Goal: Transaction & Acquisition: Book appointment/travel/reservation

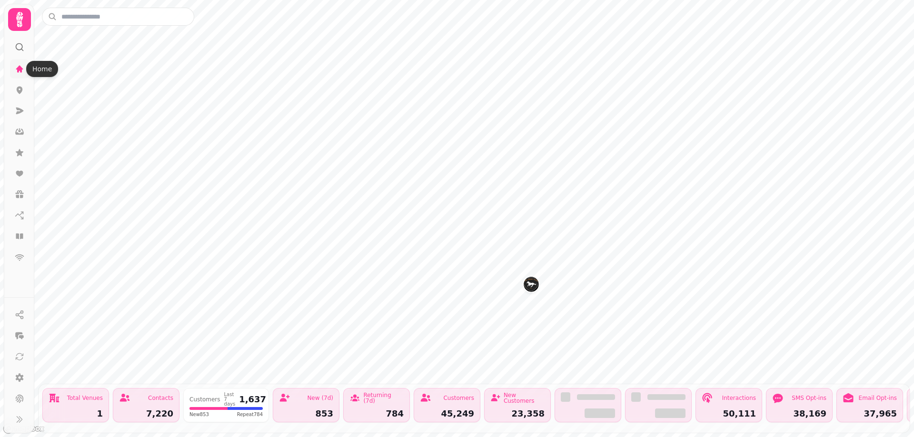
click at [18, 69] on icon at bounding box center [19, 68] width 7 height 7
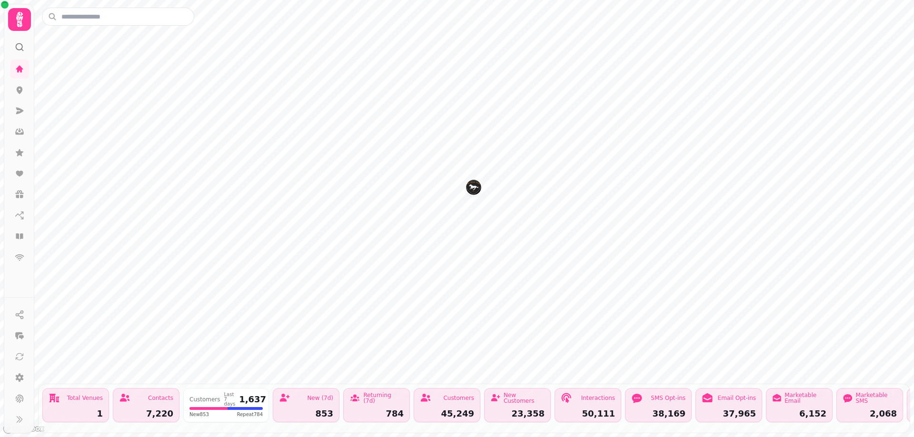
click at [473, 188] on img "The High Flyer" at bounding box center [473, 187] width 15 height 15
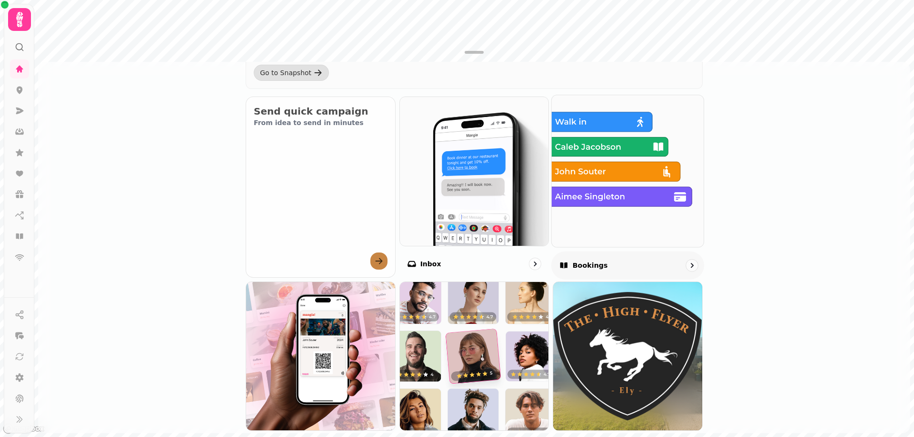
scroll to position [370, 0]
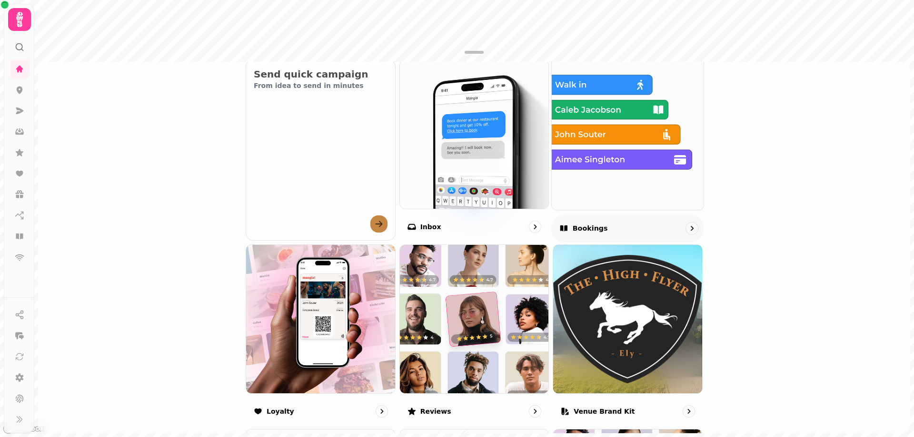
click at [634, 183] on img at bounding box center [627, 133] width 167 height 167
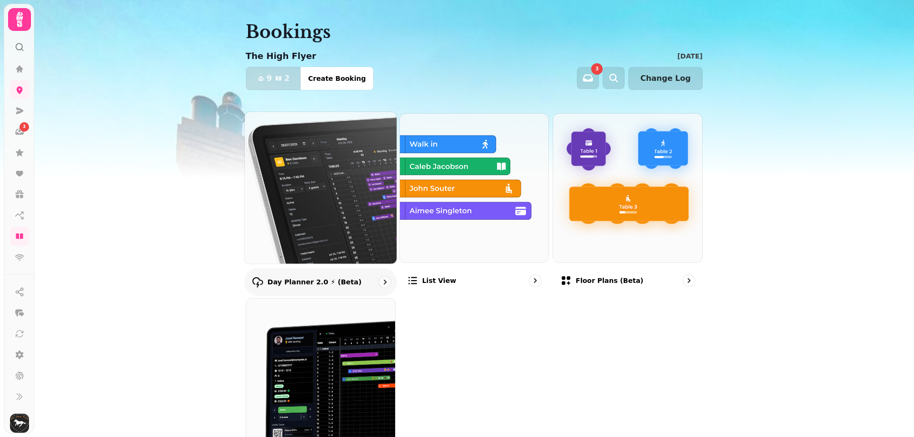
click at [334, 218] on img at bounding box center [320, 187] width 167 height 167
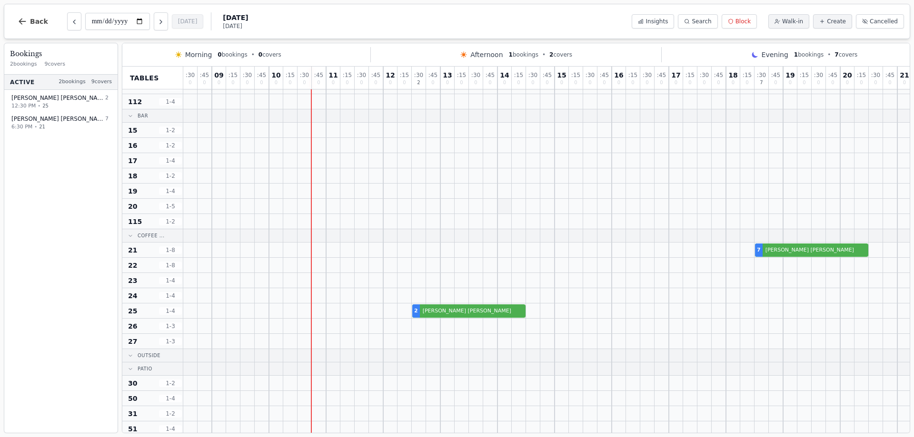
scroll to position [238, 0]
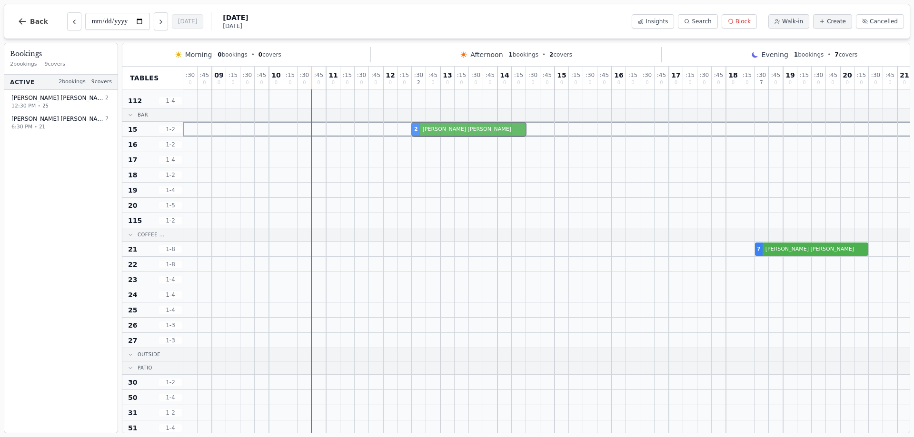
drag, startPoint x: 421, startPoint y: 310, endPoint x: 419, endPoint y: 116, distance: 194.1
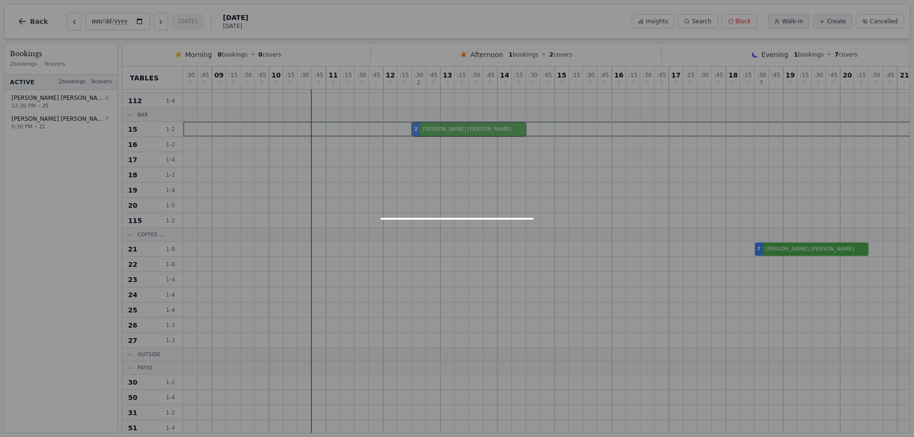
click at [419, 116] on div ": 30 0 : 45 0 09 0 : 15 0 : 30 0 : 45 0 10 0 : 15 0 : 30 0 : 45 0 11 0 : 15 0 :…" at bounding box center [582, 231] width 799 height 805
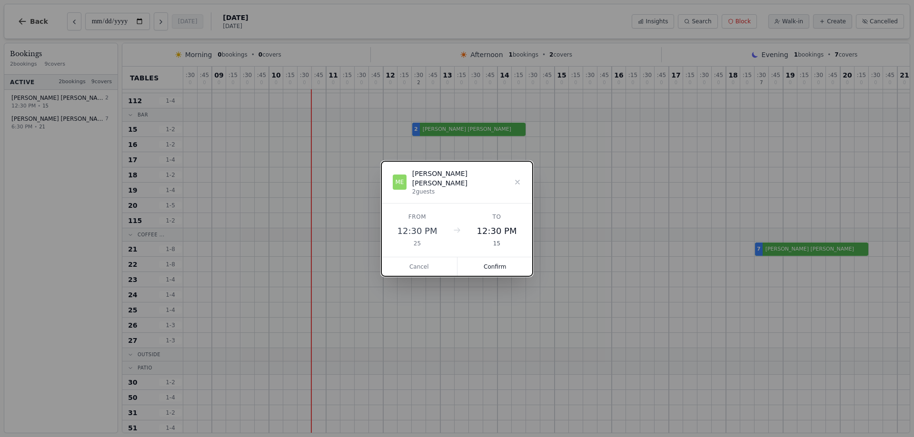
click at [507, 258] on button "Confirm" at bounding box center [495, 266] width 76 height 19
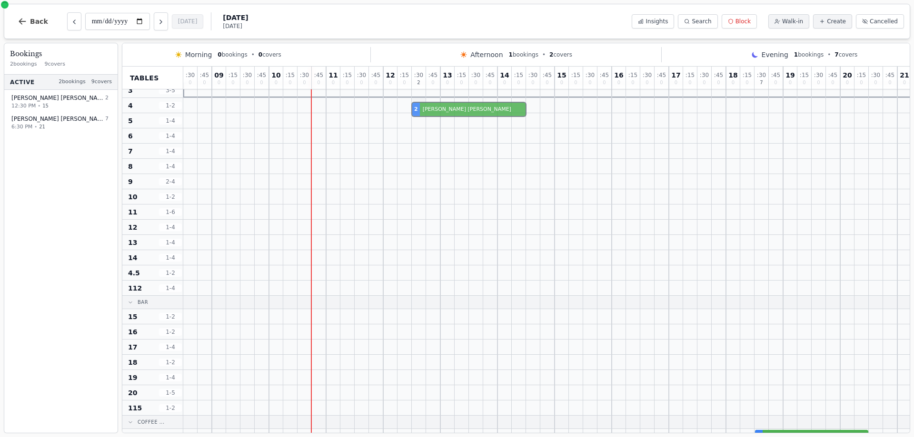
scroll to position [28, 0]
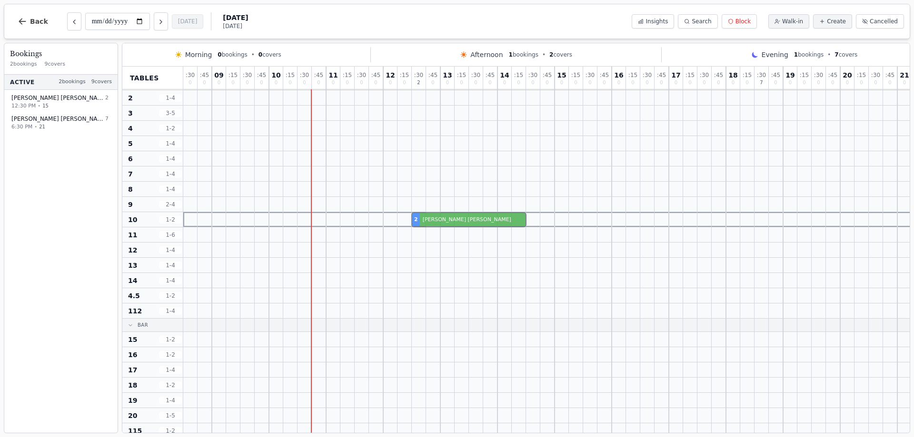
drag, startPoint x: 424, startPoint y: 115, endPoint x: 431, endPoint y: 217, distance: 102.0
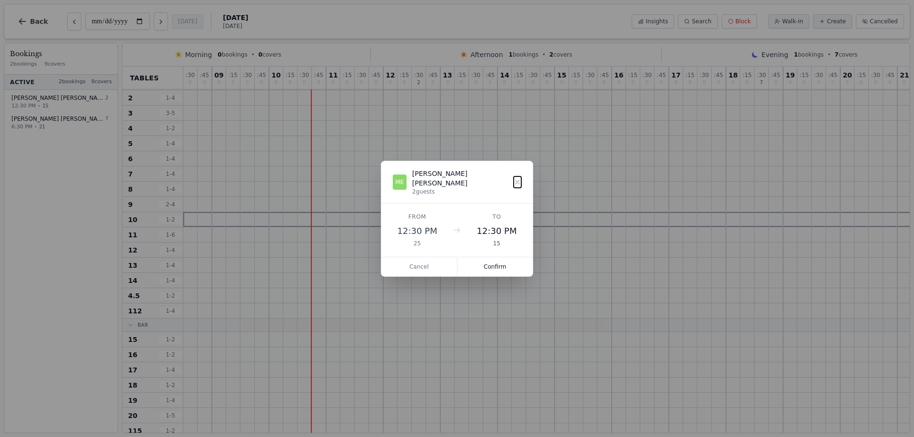
click at [431, 217] on div ": 30 0 : 45 0 09 0 : 15 0 : 30 0 : 45 0 10 0 : 15 0 : 30 0 : 45 0 11 0 : 15 0 :…" at bounding box center [582, 441] width 799 height 805
click at [502, 258] on button "Confirm" at bounding box center [495, 266] width 76 height 19
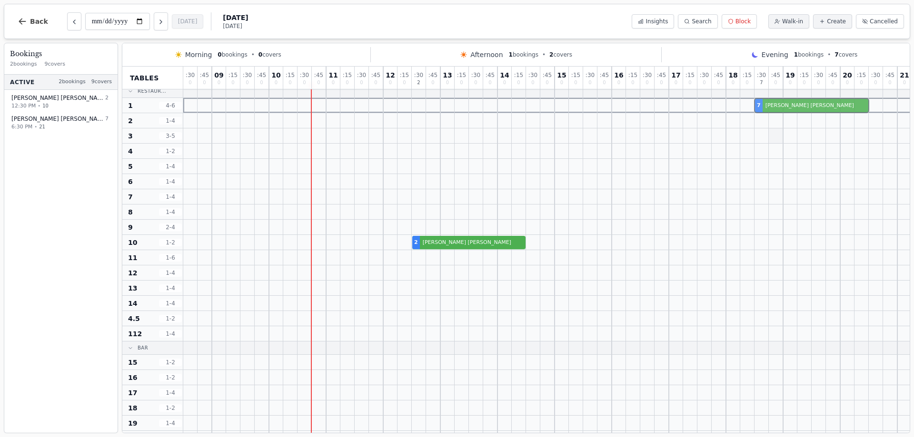
scroll to position [5, 0]
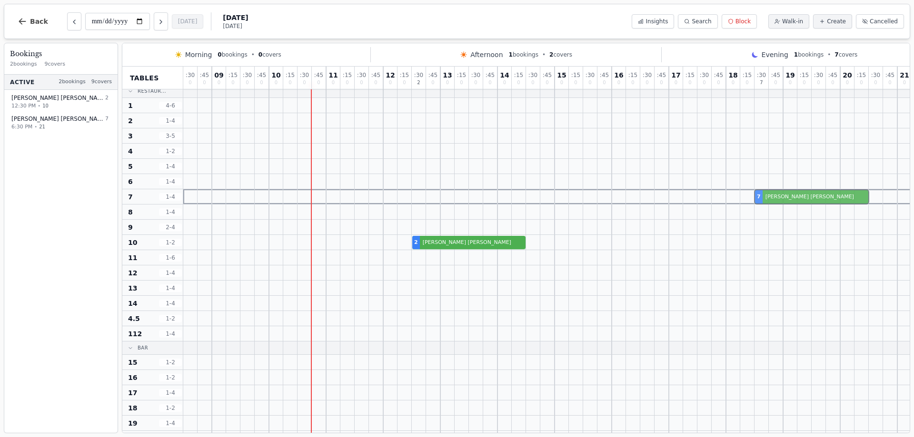
drag, startPoint x: 762, startPoint y: 271, endPoint x: 739, endPoint y: 154, distance: 119.4
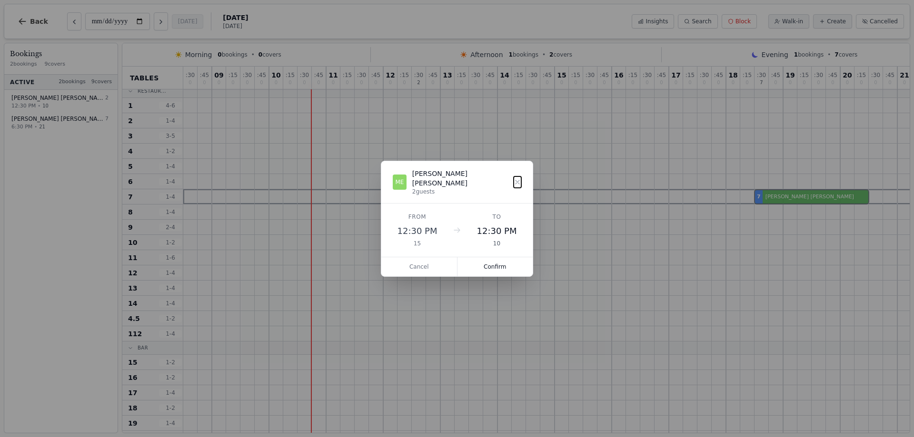
click at [504, 265] on button "Confirm" at bounding box center [495, 266] width 76 height 19
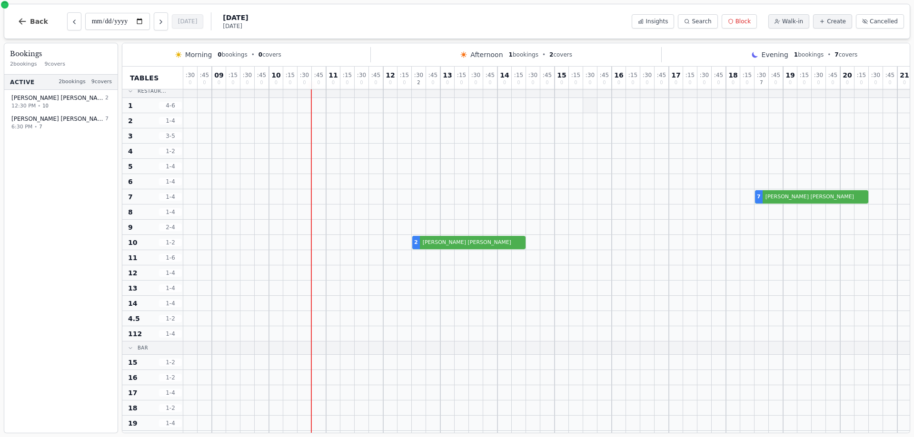
scroll to position [0, 0]
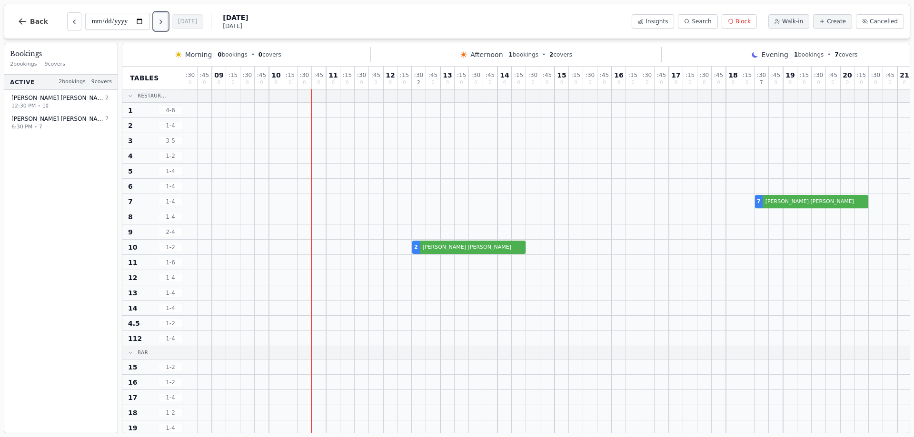
click at [159, 22] on icon "Next day" at bounding box center [161, 22] width 8 height 8
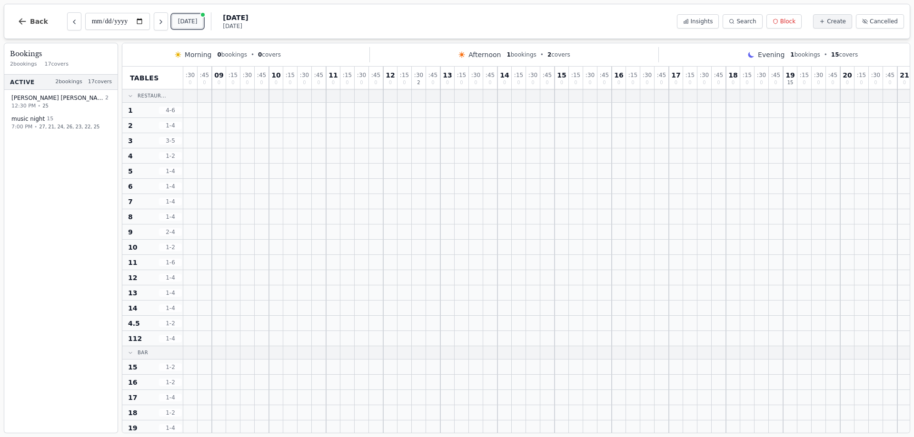
click at [187, 20] on button "[DATE]" at bounding box center [188, 21] width 32 height 14
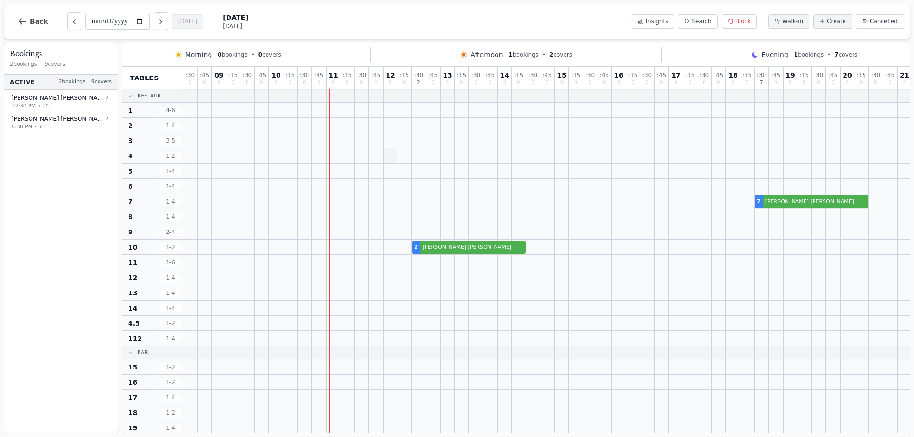
click at [393, 157] on div at bounding box center [390, 155] width 14 height 15
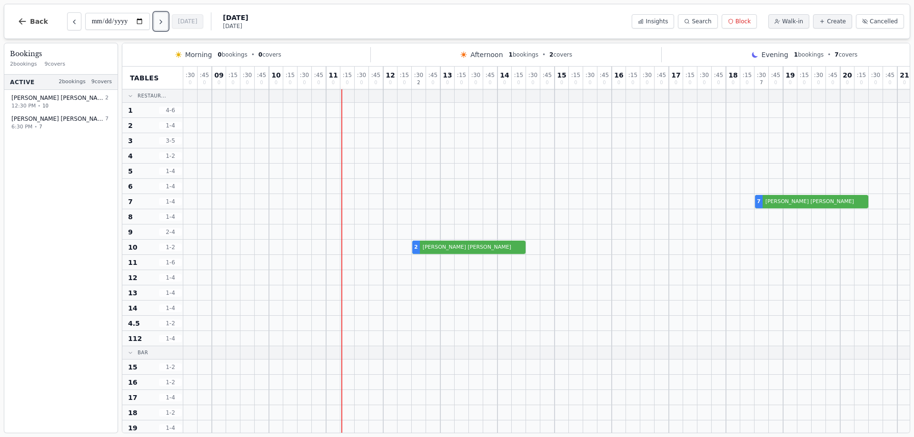
click at [159, 24] on icon "Next day" at bounding box center [161, 22] width 8 height 8
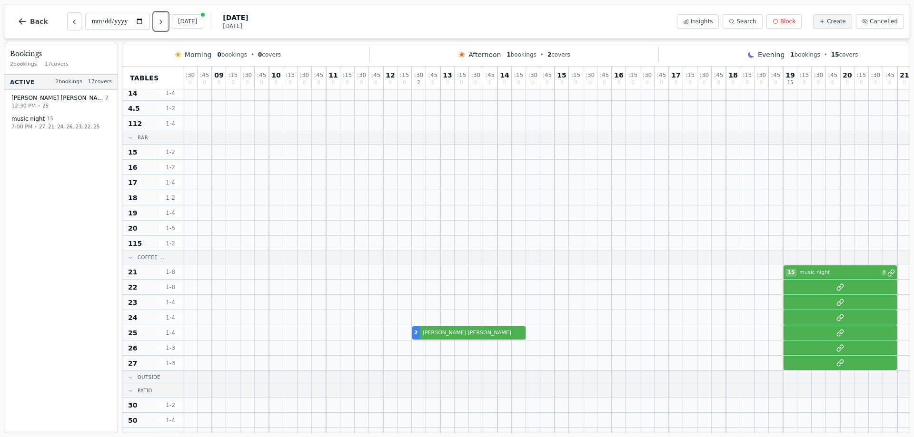
scroll to position [190, 0]
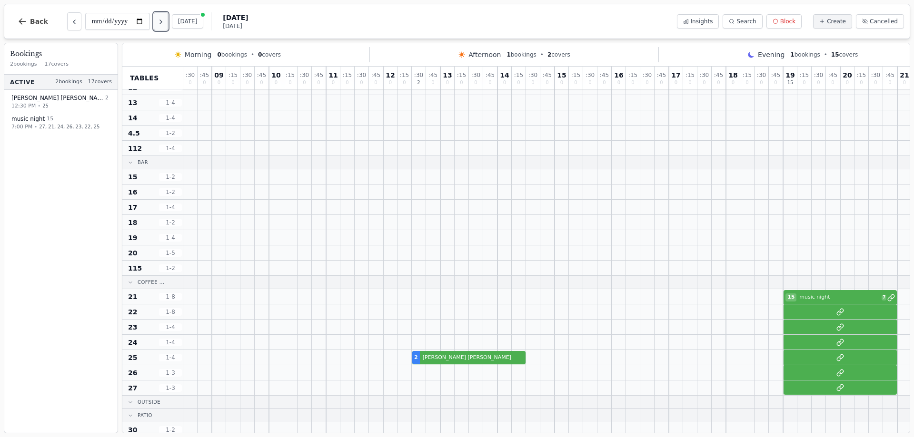
click at [160, 20] on icon "Next day" at bounding box center [161, 22] width 8 height 8
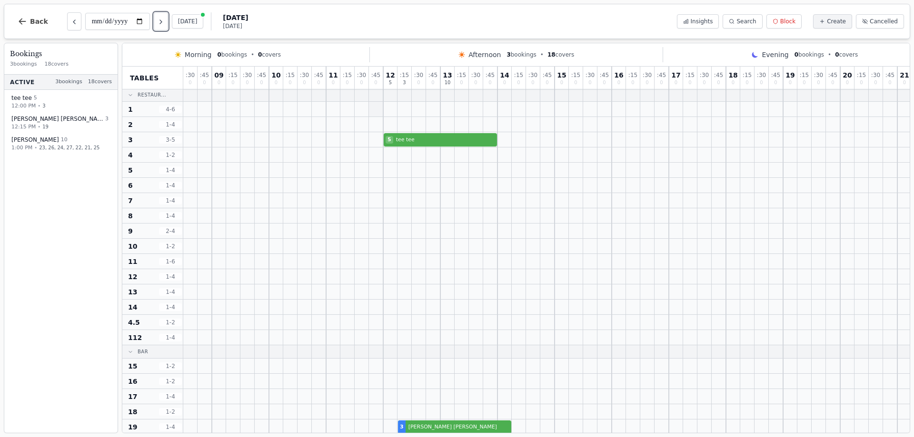
scroll to position [0, 0]
click at [75, 19] on button "Previous day" at bounding box center [74, 21] width 14 height 18
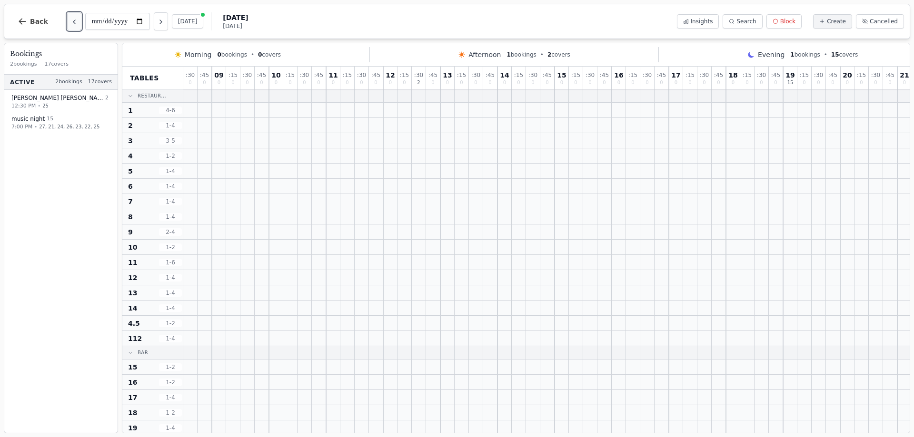
click at [75, 19] on button "Previous day" at bounding box center [74, 21] width 14 height 18
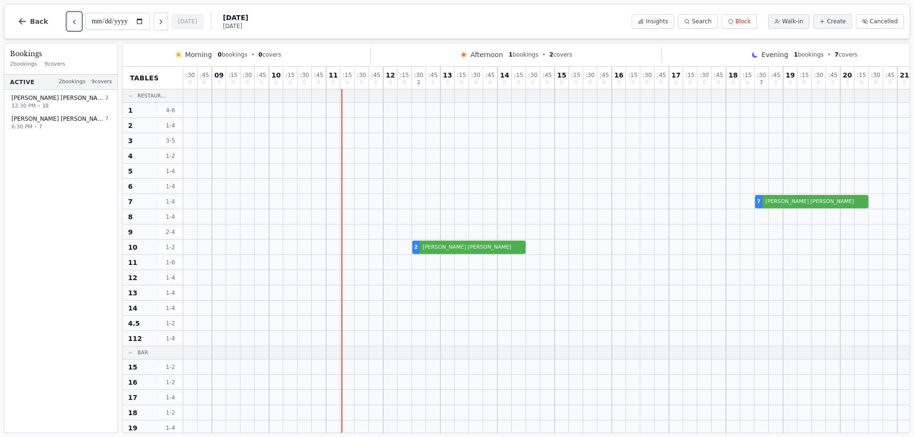
click at [75, 19] on button "Previous day" at bounding box center [74, 21] width 14 height 18
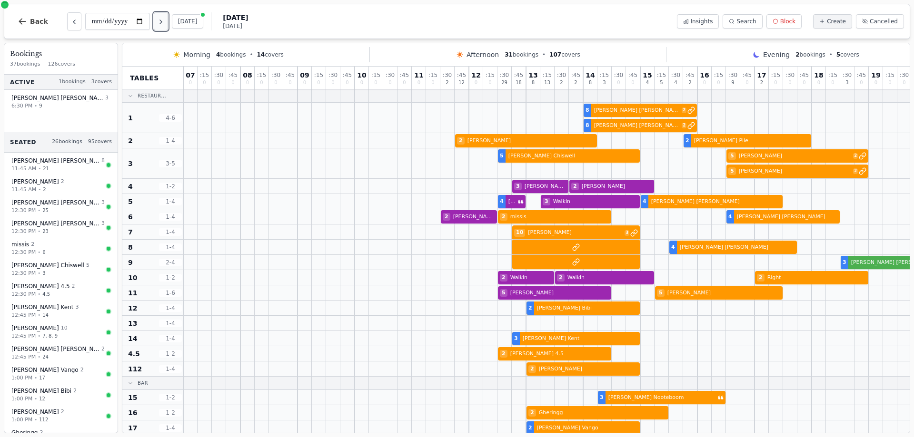
click at [157, 21] on button "Next day" at bounding box center [161, 21] width 14 height 18
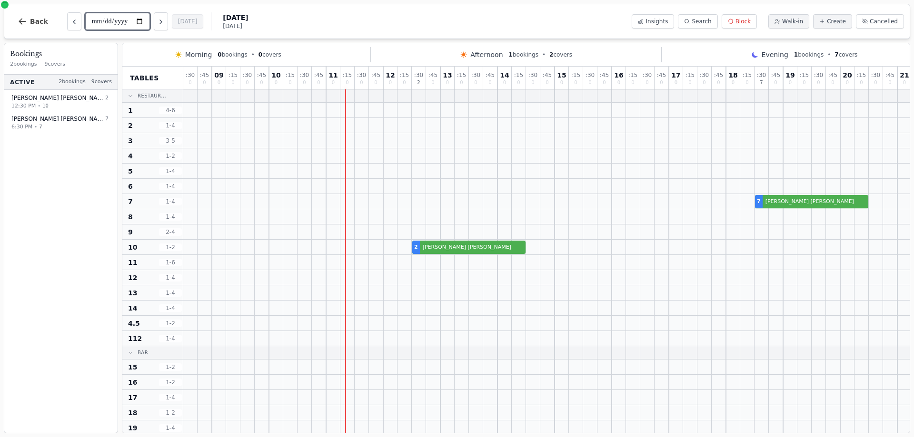
click at [97, 17] on input "**********" at bounding box center [117, 21] width 65 height 17
click at [119, 24] on input "**********" at bounding box center [117, 21] width 65 height 17
click at [142, 23] on input "**********" at bounding box center [117, 21] width 65 height 17
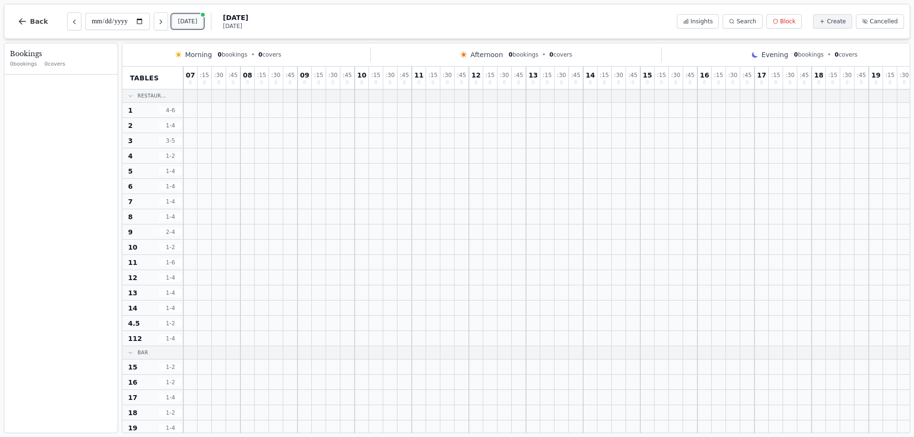
click at [183, 22] on button "[DATE]" at bounding box center [188, 21] width 32 height 14
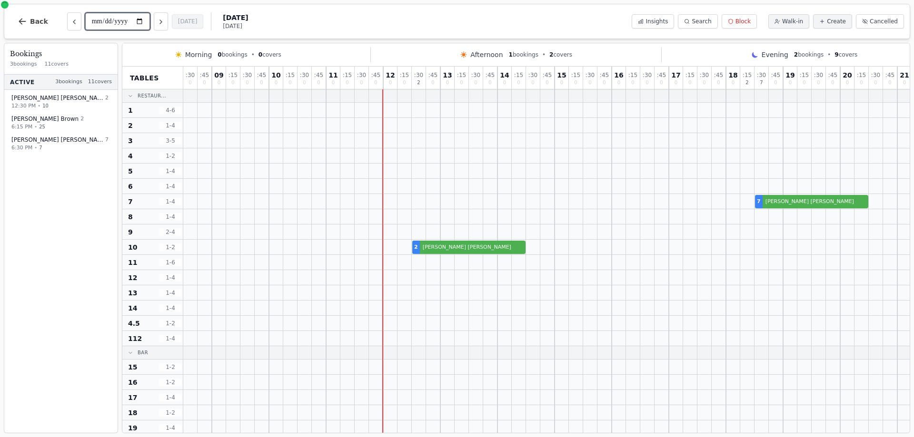
click at [141, 24] on input "**********" at bounding box center [117, 21] width 65 height 17
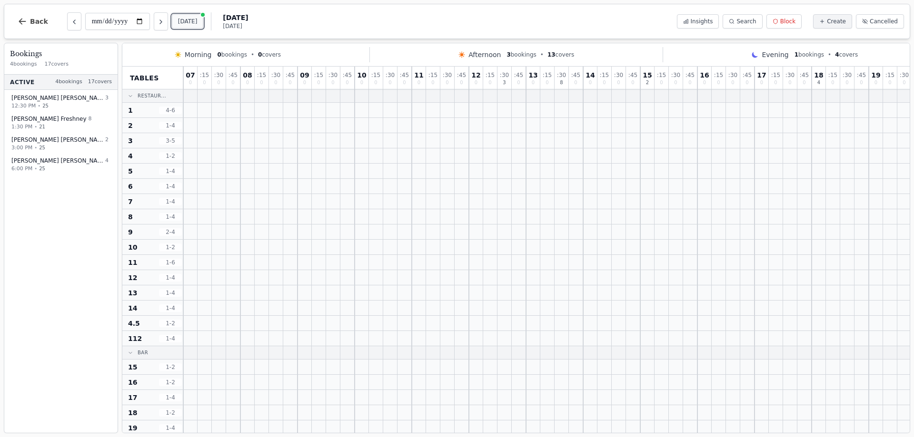
click at [191, 16] on button "[DATE]" at bounding box center [188, 21] width 32 height 14
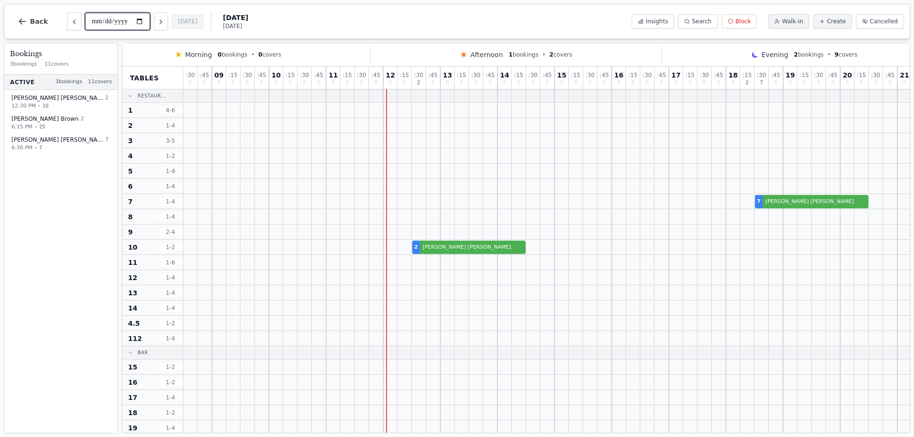
click at [117, 18] on input "**********" at bounding box center [117, 21] width 65 height 17
click at [142, 20] on input "**********" at bounding box center [117, 21] width 65 height 17
type input "**********"
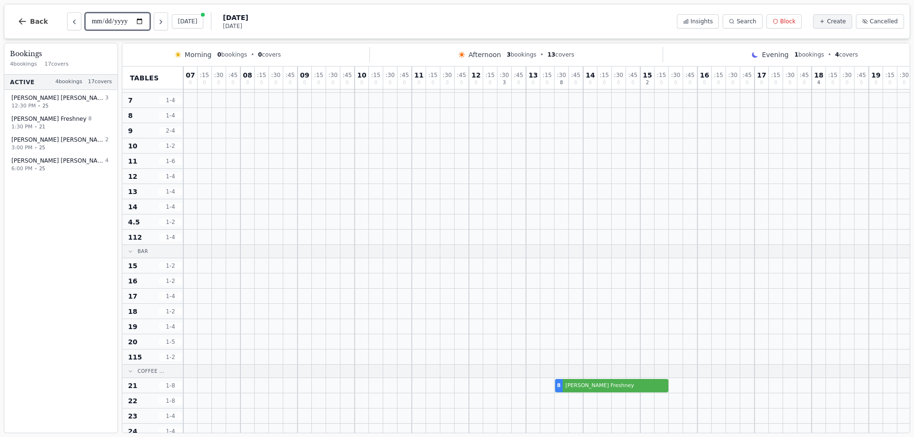
scroll to position [18, 0]
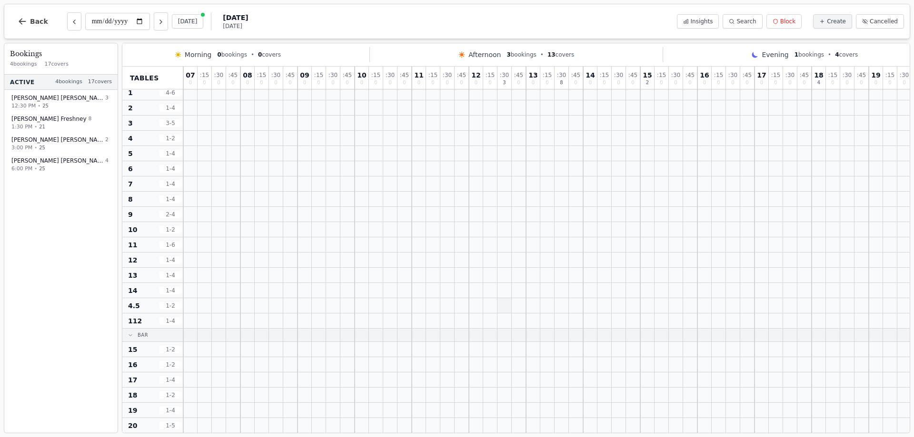
click at [503, 309] on div at bounding box center [504, 305] width 14 height 15
click at [512, 308] on div at bounding box center [519, 305] width 14 height 15
click at [501, 308] on div at bounding box center [504, 305] width 14 height 15
click at [834, 22] on span "Create" at bounding box center [836, 22] width 19 height 8
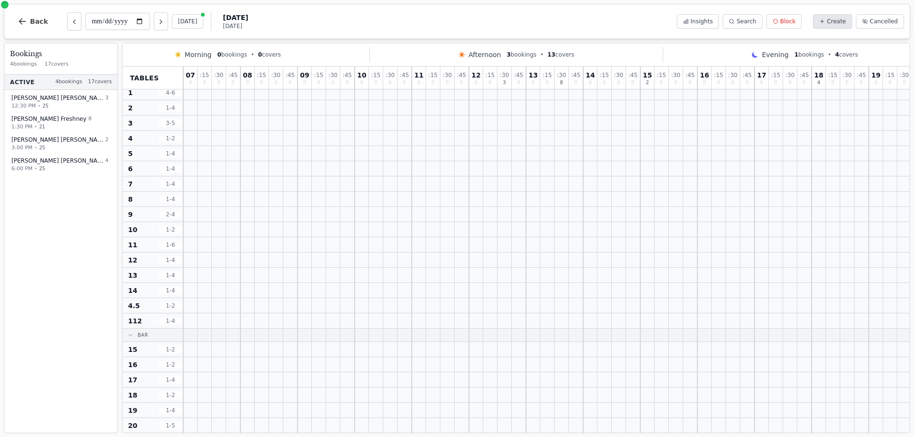
select select "****"
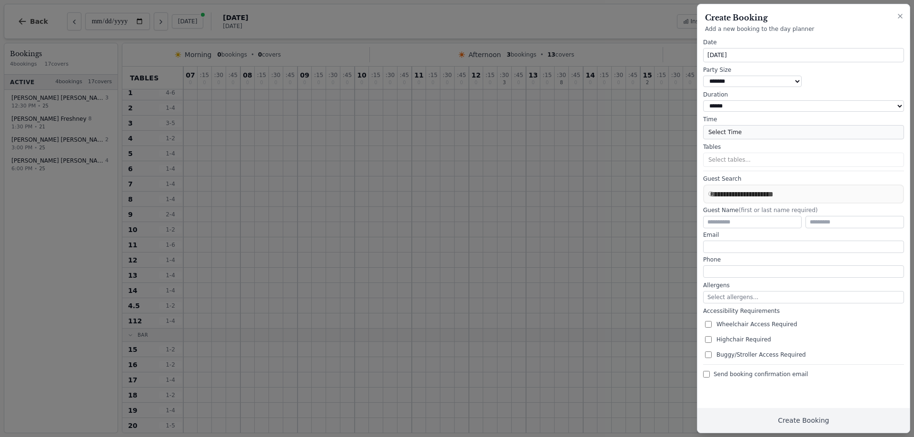
click at [723, 134] on button "Select Time" at bounding box center [803, 132] width 201 height 14
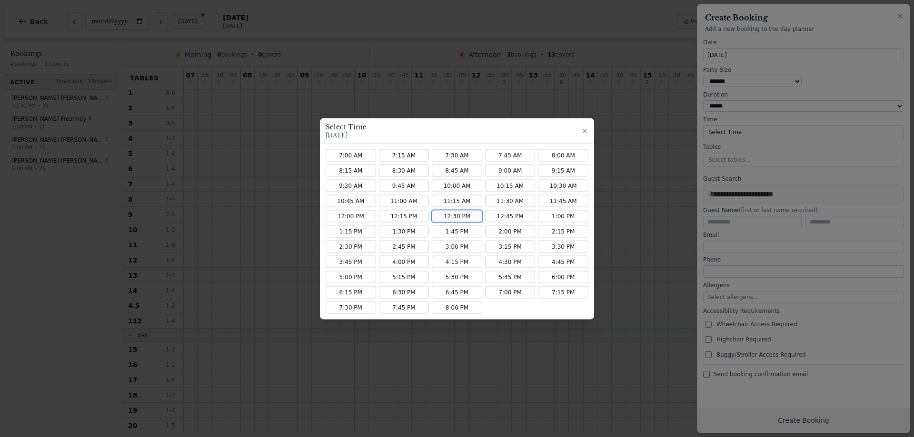
click at [452, 215] on button "12:30 PM" at bounding box center [457, 216] width 50 height 12
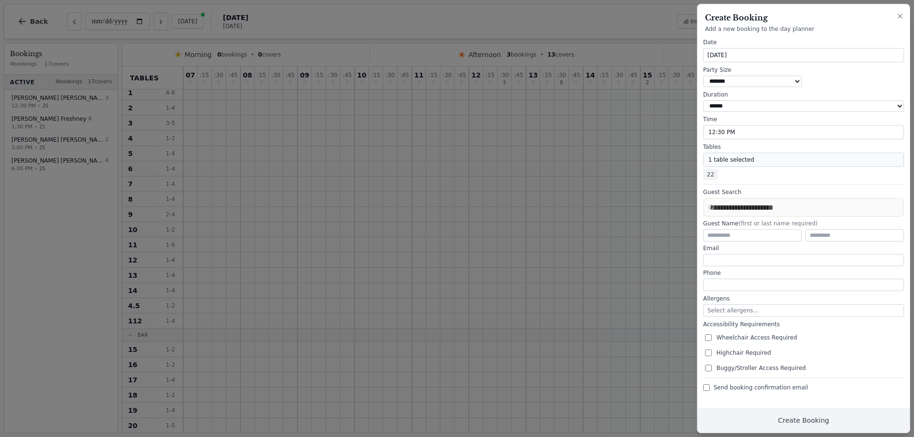
click at [728, 165] on button "1 table selected" at bounding box center [803, 160] width 201 height 14
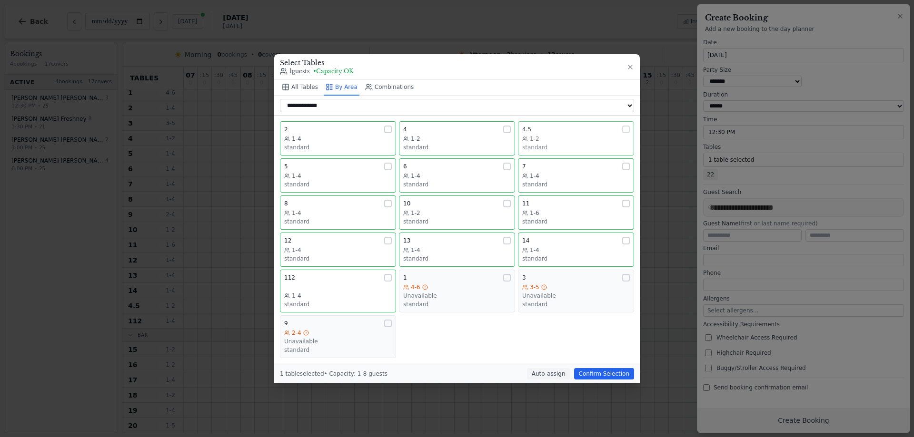
click at [552, 138] on div "1-2" at bounding box center [576, 139] width 108 height 8
click at [600, 373] on button "Confirm Selection" at bounding box center [604, 373] width 60 height 11
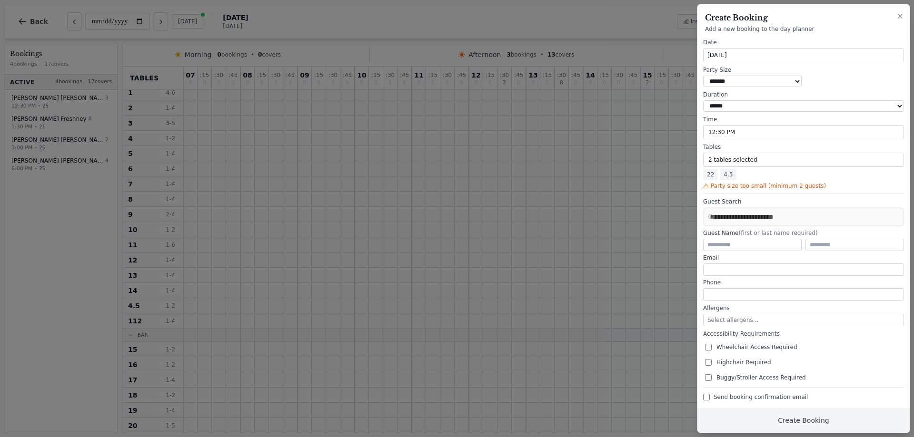
click at [709, 180] on span "22" at bounding box center [710, 174] width 15 height 11
click at [727, 180] on span "4.5" at bounding box center [727, 174] width 17 height 11
click at [731, 190] on span "Party size too small (minimum 2 guests)" at bounding box center [767, 186] width 115 height 8
click at [708, 178] on span "22" at bounding box center [710, 174] width 15 height 11
click at [710, 178] on span "22" at bounding box center [710, 174] width 15 height 11
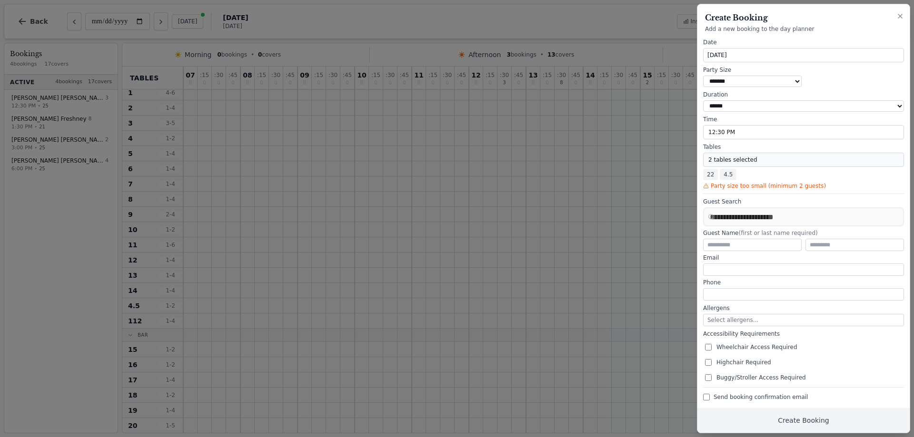
click at [715, 167] on button "2 tables selected" at bounding box center [803, 160] width 201 height 14
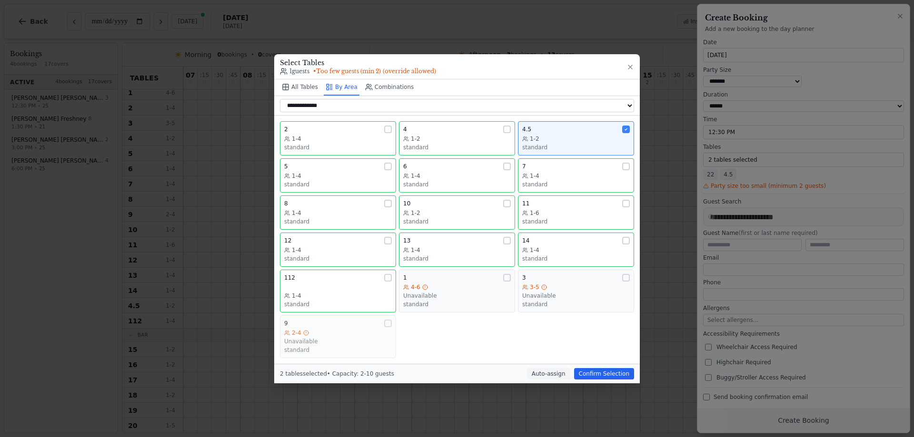
click at [334, 335] on div "2-4" at bounding box center [338, 333] width 108 height 8
click at [388, 325] on icon at bounding box center [387, 323] width 5 height 5
drag, startPoint x: 306, startPoint y: 86, endPoint x: 492, endPoint y: 190, distance: 213.2
click at [306, 86] on button "All Tables" at bounding box center [300, 87] width 40 height 16
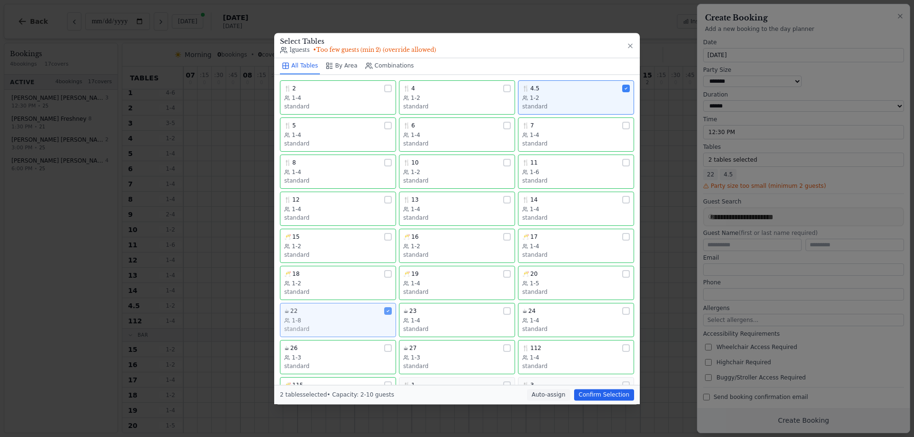
click at [385, 310] on icon at bounding box center [387, 311] width 5 height 5
click at [605, 398] on button "Confirm Selection" at bounding box center [604, 394] width 60 height 11
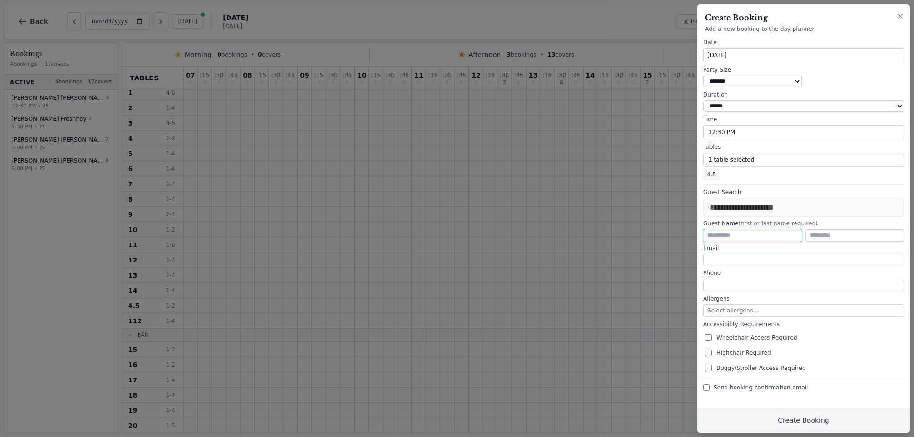
click at [738, 238] on input "text" at bounding box center [752, 235] width 98 height 12
type input "*********"
click at [809, 420] on button "Create Booking" at bounding box center [803, 420] width 212 height 25
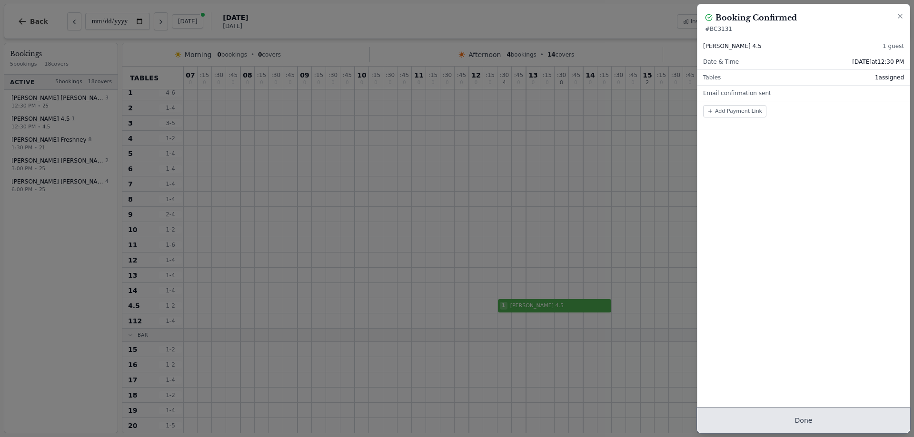
click at [799, 421] on button "Done" at bounding box center [803, 420] width 212 height 25
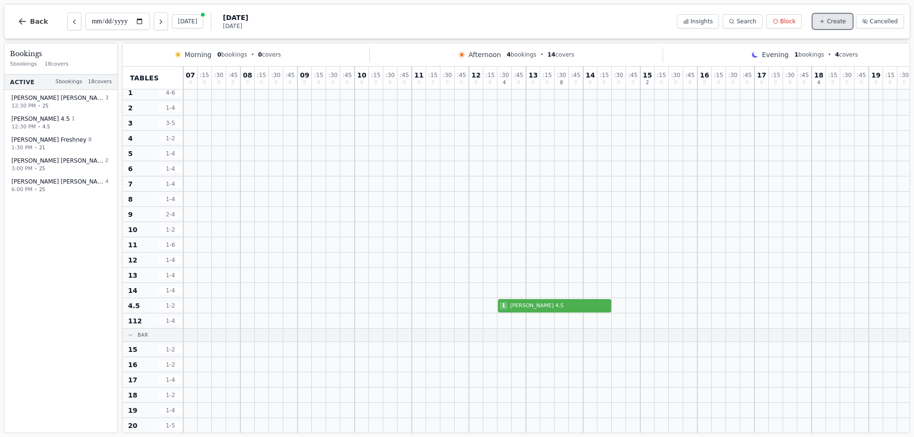
click at [840, 20] on span "Create" at bounding box center [836, 22] width 19 height 8
select select "****"
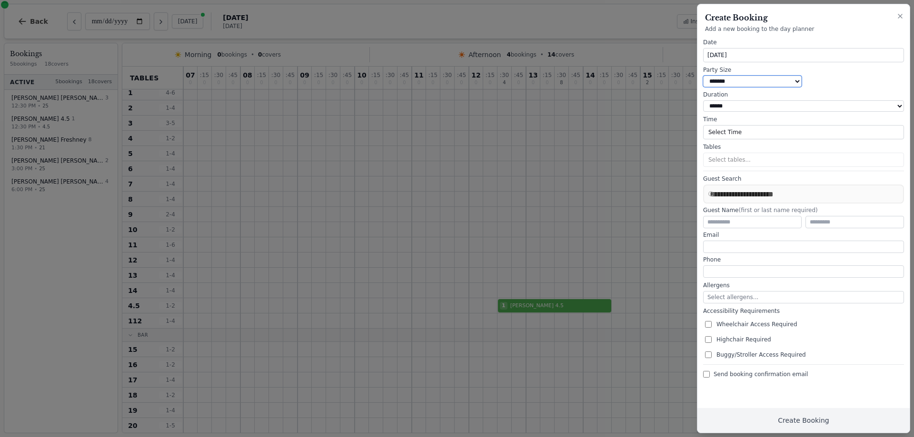
click at [732, 82] on select "* ***** * ****** * ****** * ****** * ****** * ****** * ****** * ****** * ******…" at bounding box center [752, 81] width 98 height 11
select select "*"
click at [703, 76] on select "* ***** * ****** * ****** * ****** * ****** * ****** * ****** * ****** * ******…" at bounding box center [752, 81] width 98 height 11
click at [727, 133] on button "Select Time" at bounding box center [803, 132] width 201 height 14
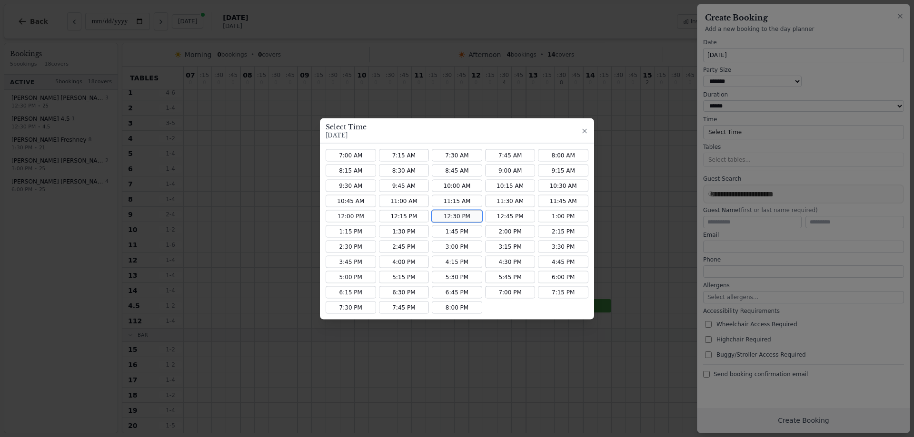
click at [452, 216] on button "12:30 PM" at bounding box center [457, 216] width 50 height 12
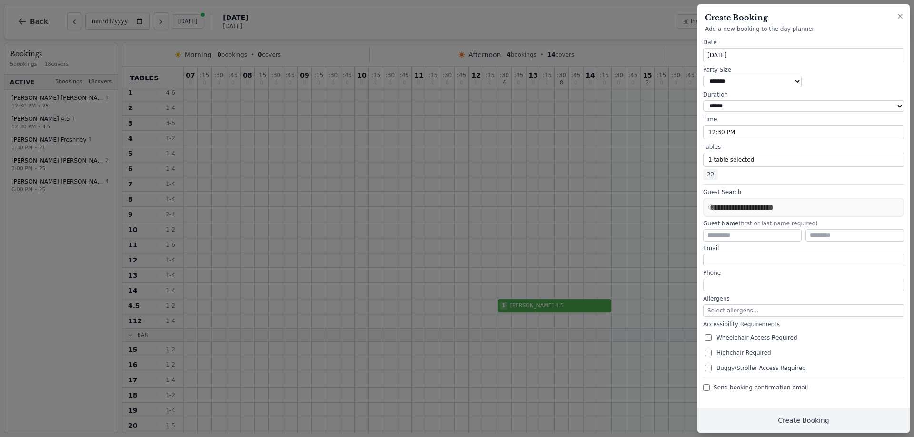
click at [707, 180] on span "22" at bounding box center [710, 174] width 15 height 11
click at [724, 163] on button "1 table selected" at bounding box center [803, 160] width 201 height 14
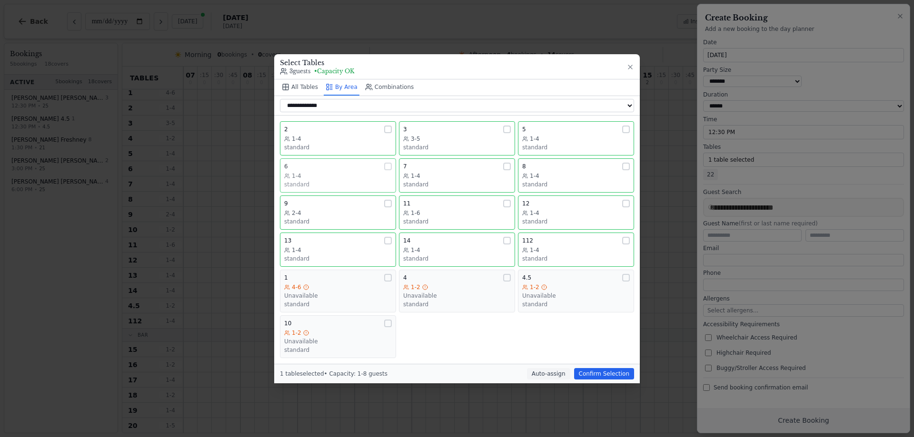
click at [325, 177] on div "1-4" at bounding box center [338, 176] width 108 height 8
click at [308, 82] on button "All Tables" at bounding box center [300, 87] width 40 height 16
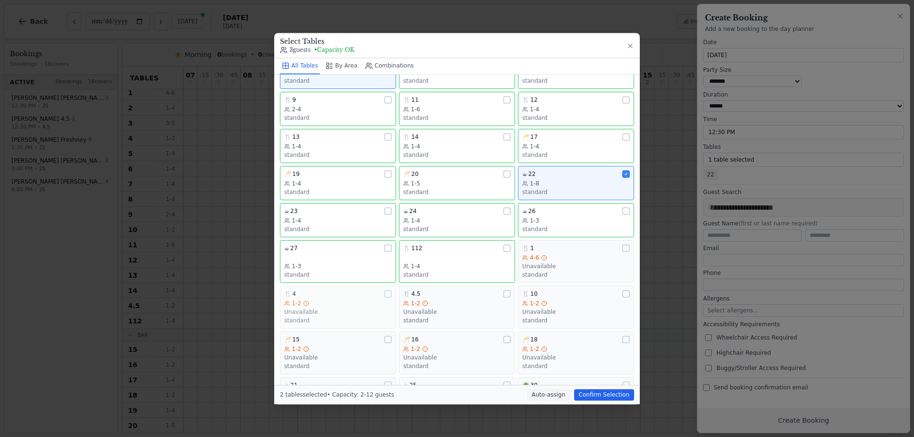
scroll to position [48, 0]
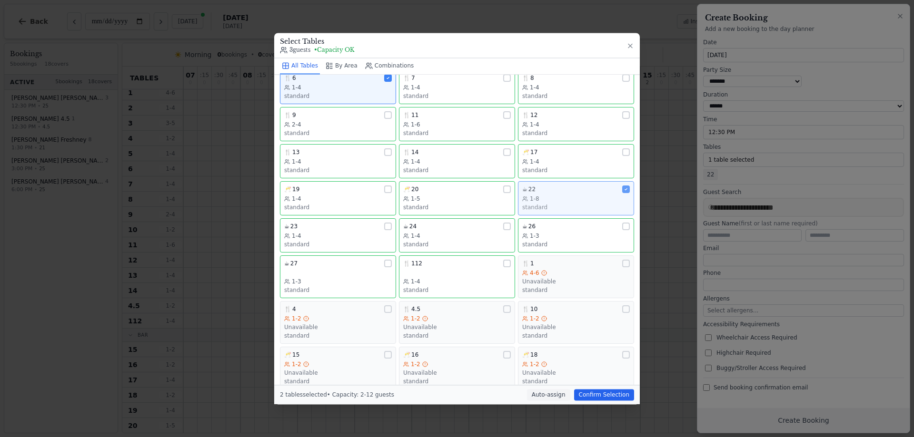
click at [623, 190] on icon at bounding box center [625, 189] width 5 height 5
click at [605, 396] on button "Confirm Selection" at bounding box center [604, 394] width 60 height 11
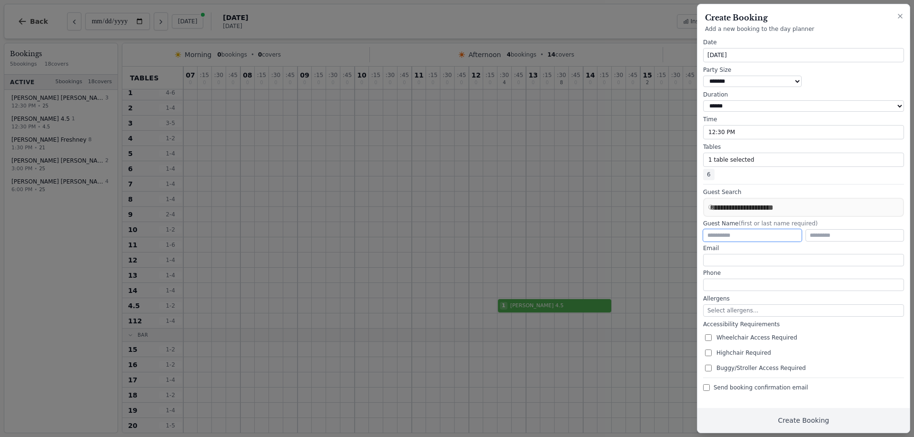
click at [743, 238] on input "text" at bounding box center [752, 235] width 98 height 12
type input "*******"
click at [800, 422] on button "Create Booking" at bounding box center [803, 420] width 212 height 25
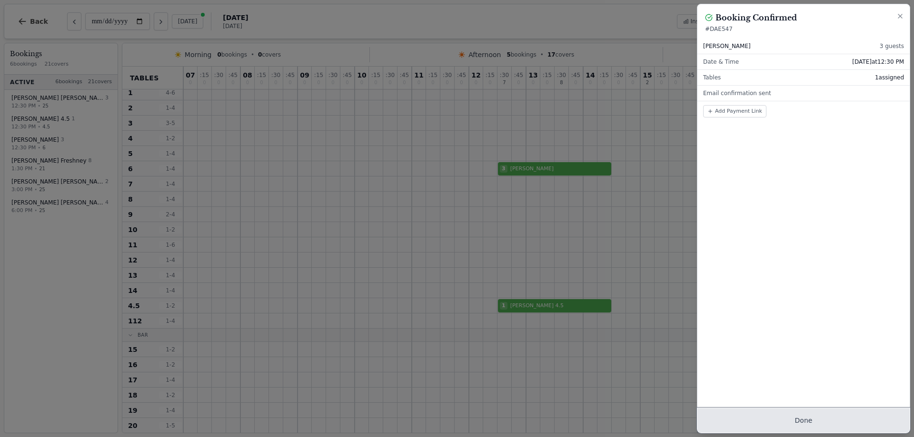
click at [798, 420] on button "Done" at bounding box center [803, 420] width 212 height 25
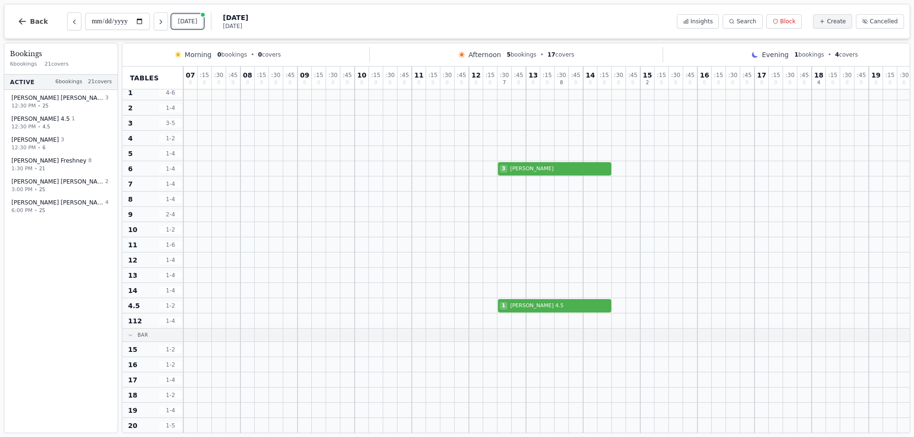
drag, startPoint x: 192, startPoint y: 21, endPoint x: 147, endPoint y: 1, distance: 49.0
click at [191, 21] on button "[DATE]" at bounding box center [188, 21] width 32 height 14
type input "**********"
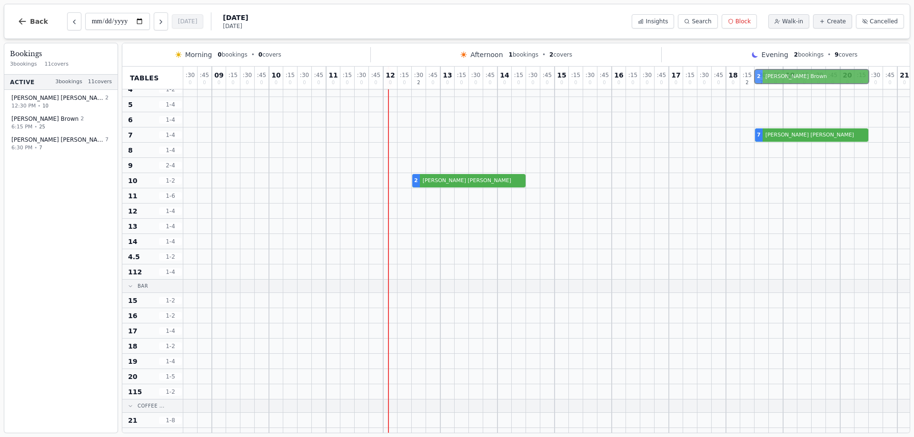
scroll to position [0, 0]
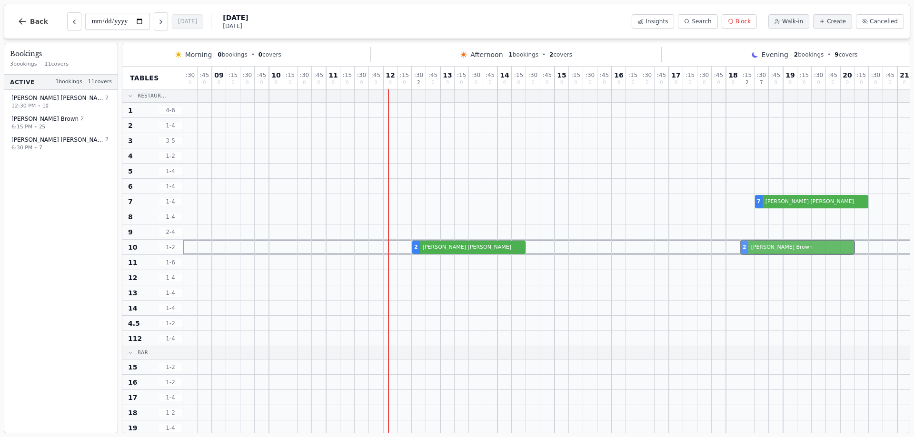
drag, startPoint x: 750, startPoint y: 342, endPoint x: 748, endPoint y: 244, distance: 98.5
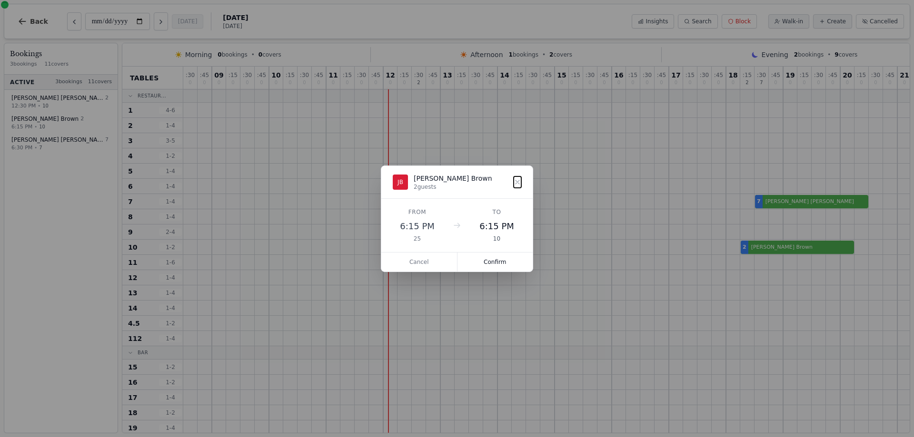
click at [492, 264] on button "Confirm" at bounding box center [495, 262] width 76 height 19
